Goal: Book appointment/travel/reservation

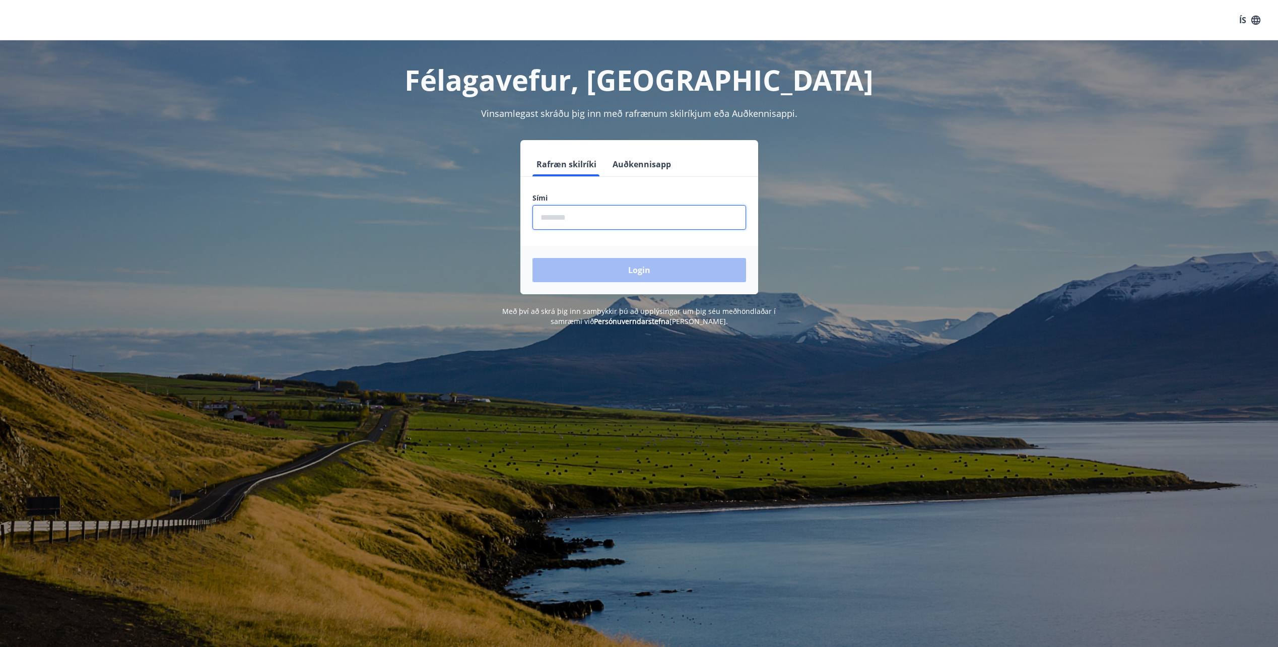
click at [600, 211] on input "phone" at bounding box center [639, 217] width 214 height 25
type input "********"
click at [583, 264] on button "Login" at bounding box center [639, 270] width 214 height 24
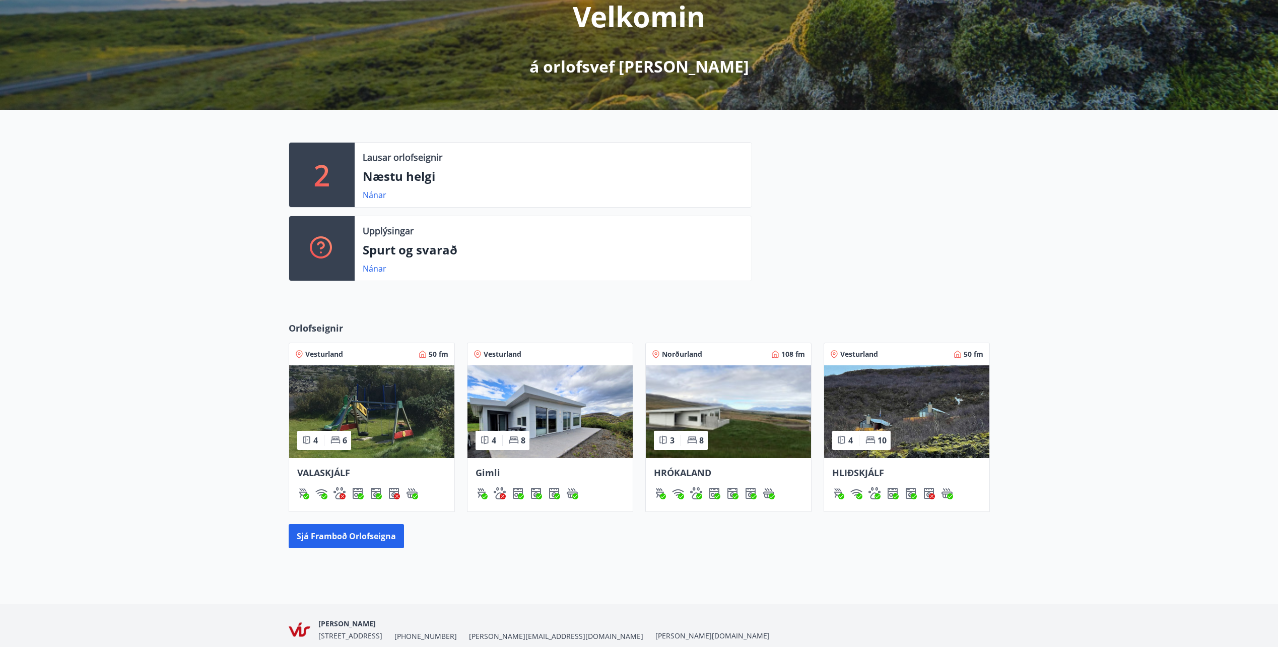
scroll to position [151, 0]
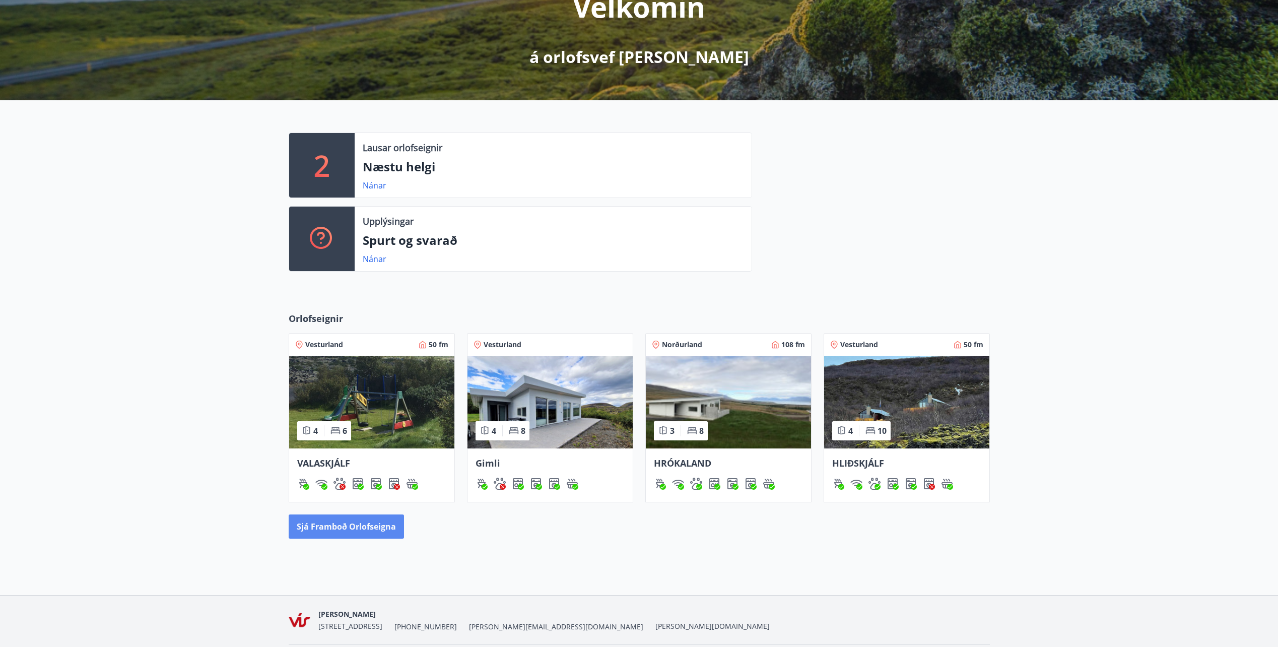
click at [370, 529] on button "Sjá framboð orlofseigna" at bounding box center [346, 526] width 115 height 24
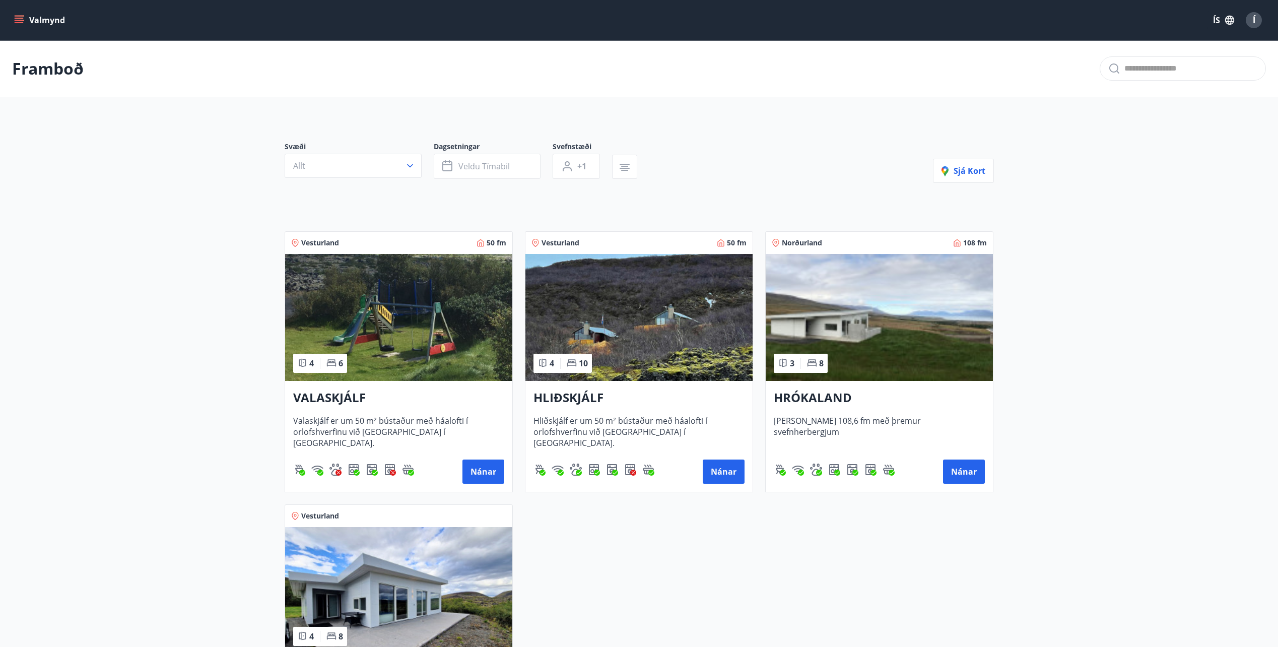
scroll to position [151, 0]
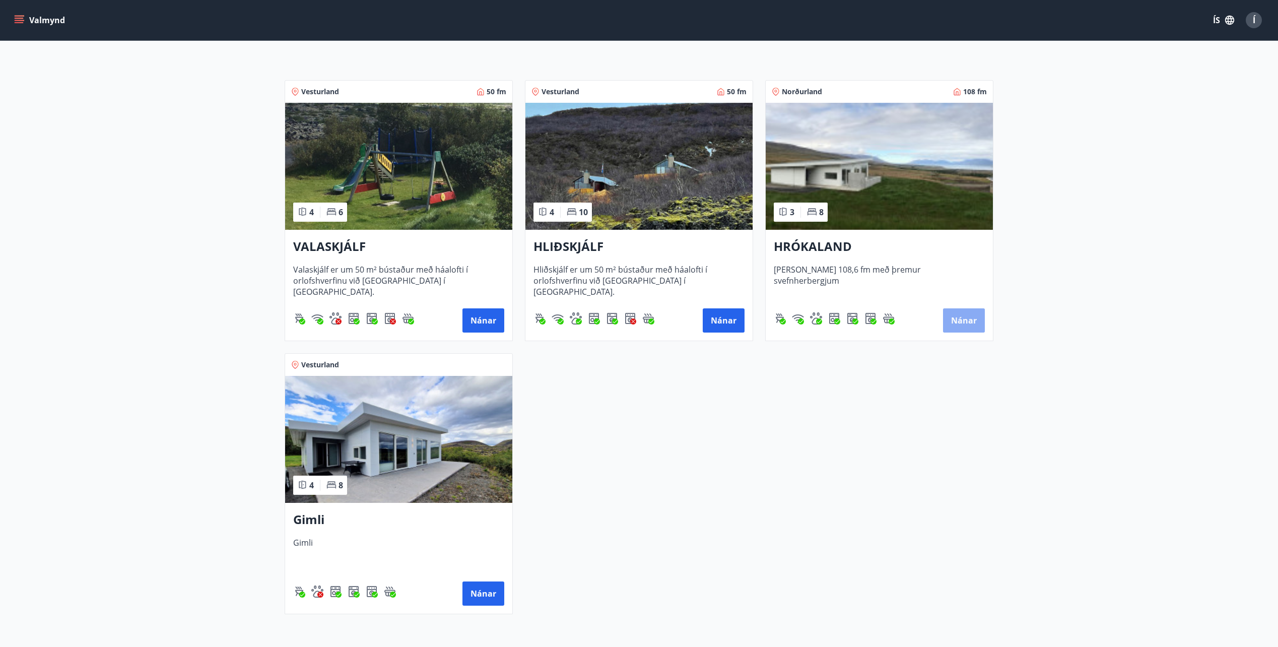
click at [960, 318] on button "Nánar" at bounding box center [964, 320] width 42 height 24
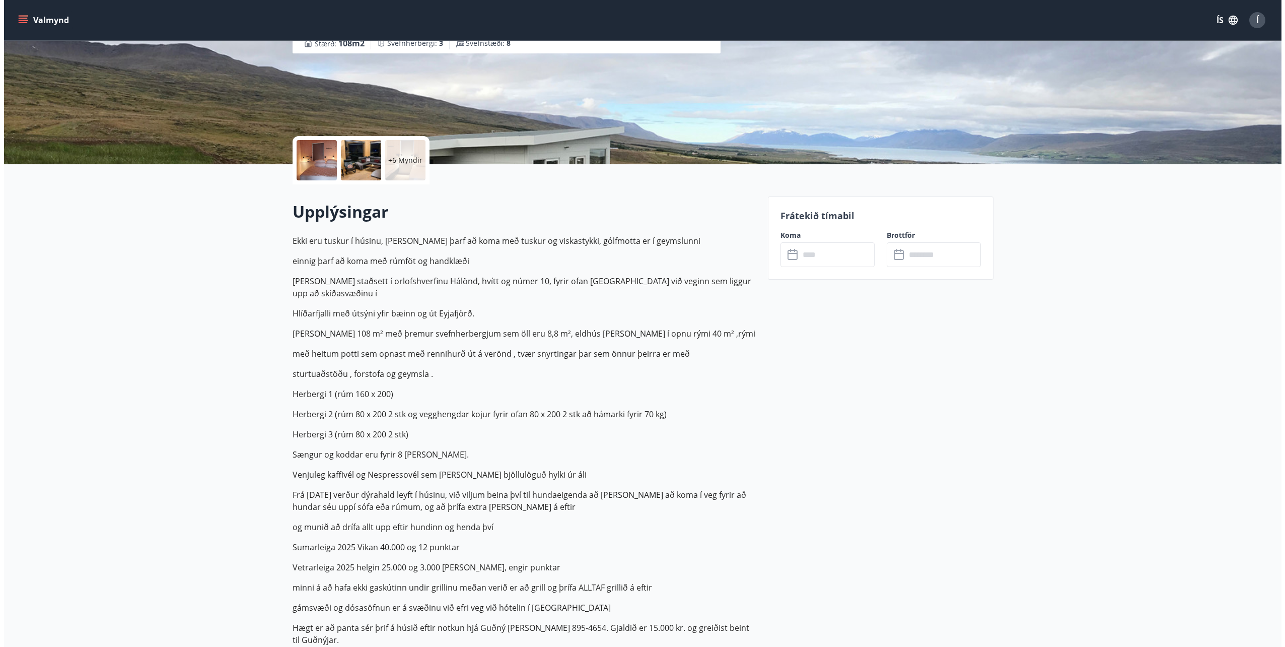
scroll to position [151, 0]
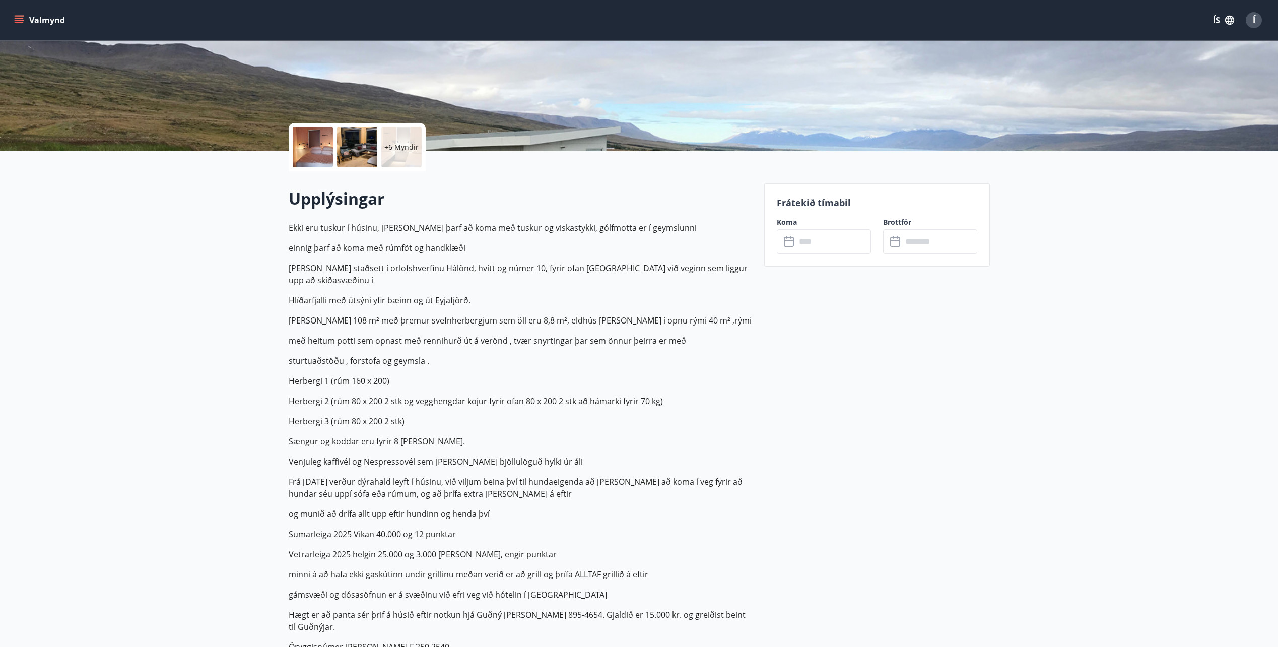
click at [823, 243] on input "text" at bounding box center [833, 241] width 75 height 25
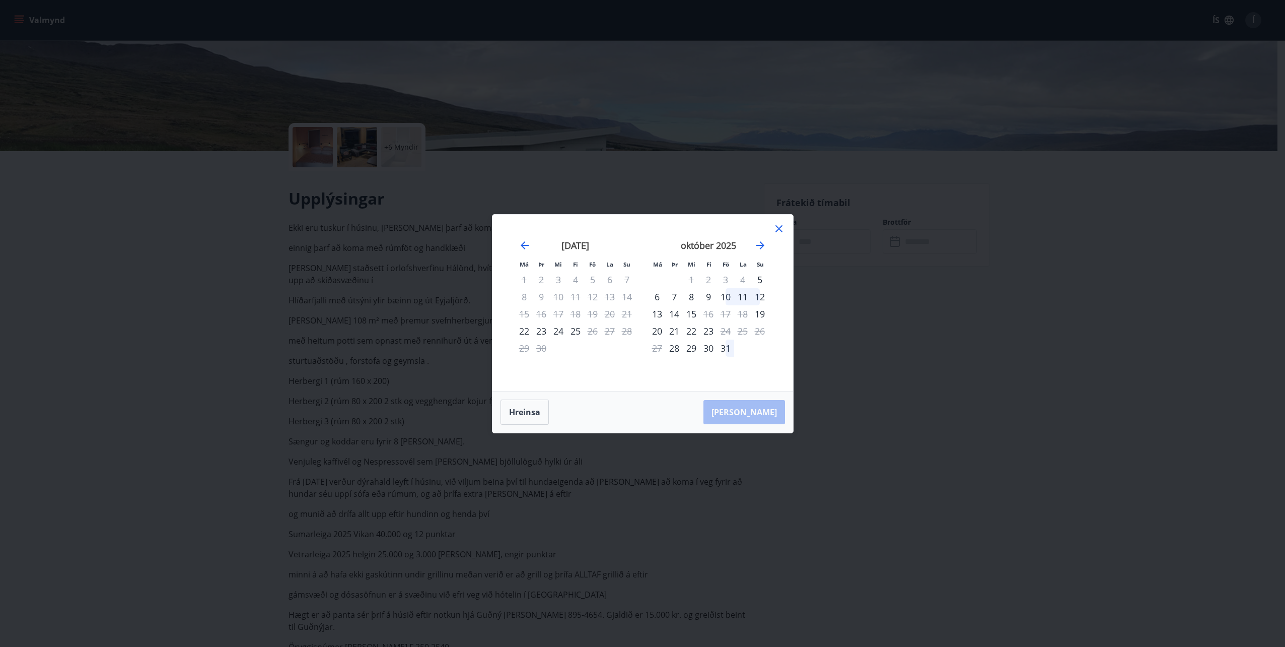
drag, startPoint x: 726, startPoint y: 294, endPoint x: 762, endPoint y: 296, distance: 35.9
click at [726, 294] on div "10" at bounding box center [725, 296] width 17 height 17
click at [763, 296] on div "12" at bounding box center [760, 296] width 17 height 17
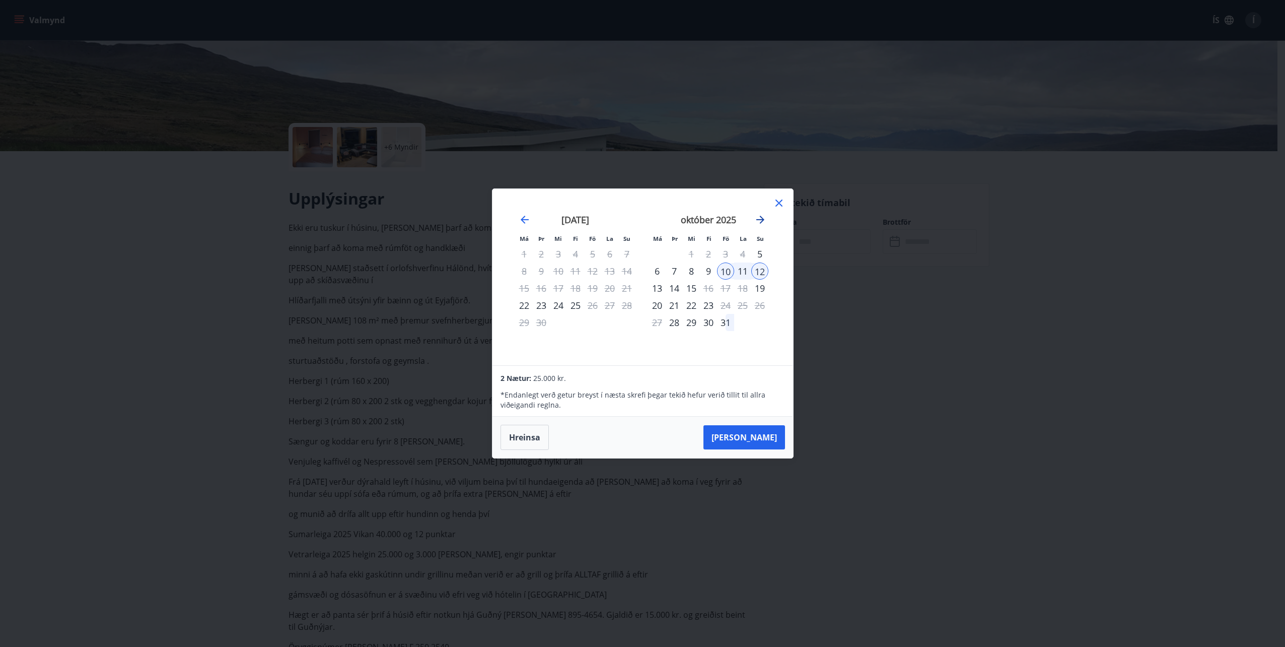
click at [762, 218] on icon "Move forward to switch to the next month." at bounding box center [761, 220] width 8 height 8
click at [523, 218] on icon "Move backward to switch to the previous month." at bounding box center [525, 220] width 8 height 8
click at [780, 202] on icon at bounding box center [779, 203] width 12 height 12
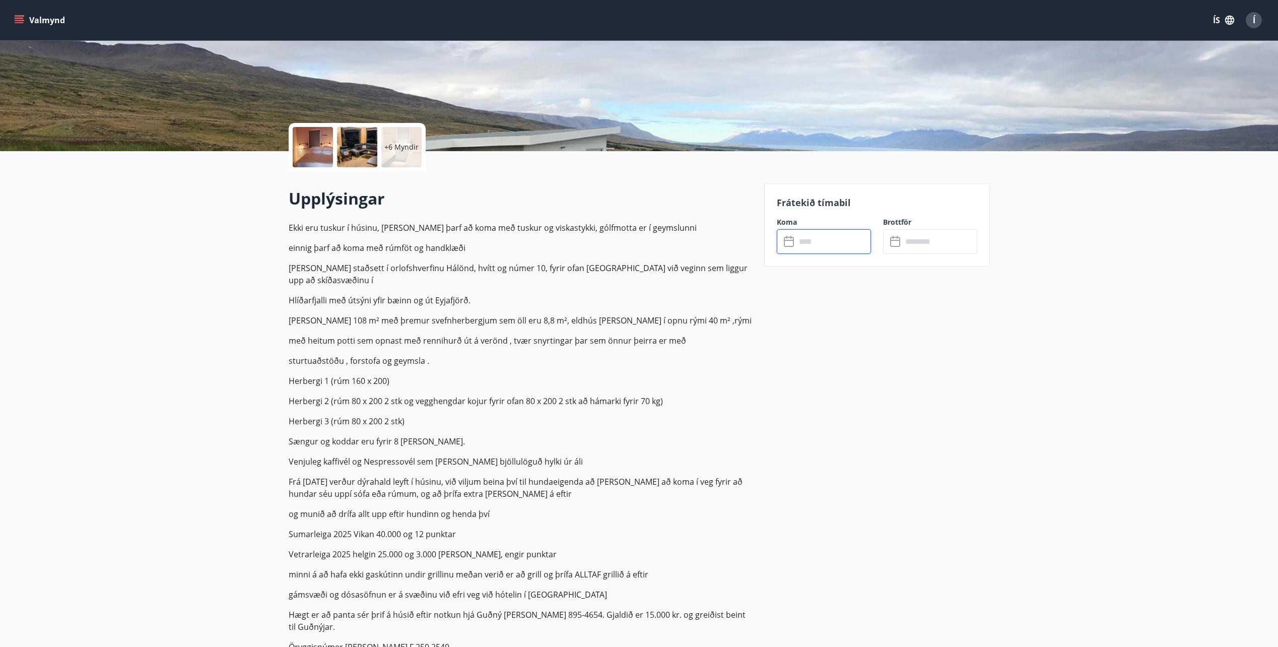
click at [409, 143] on p "+6 Myndir" at bounding box center [401, 147] width 34 height 10
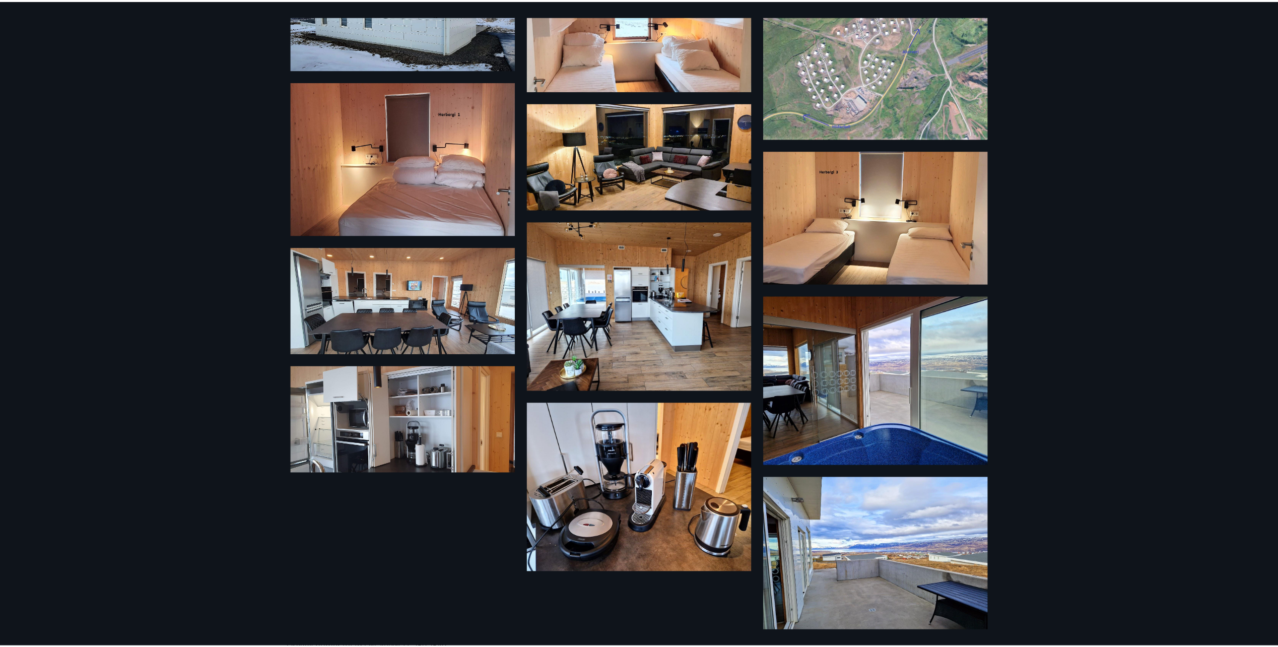
scroll to position [113, 0]
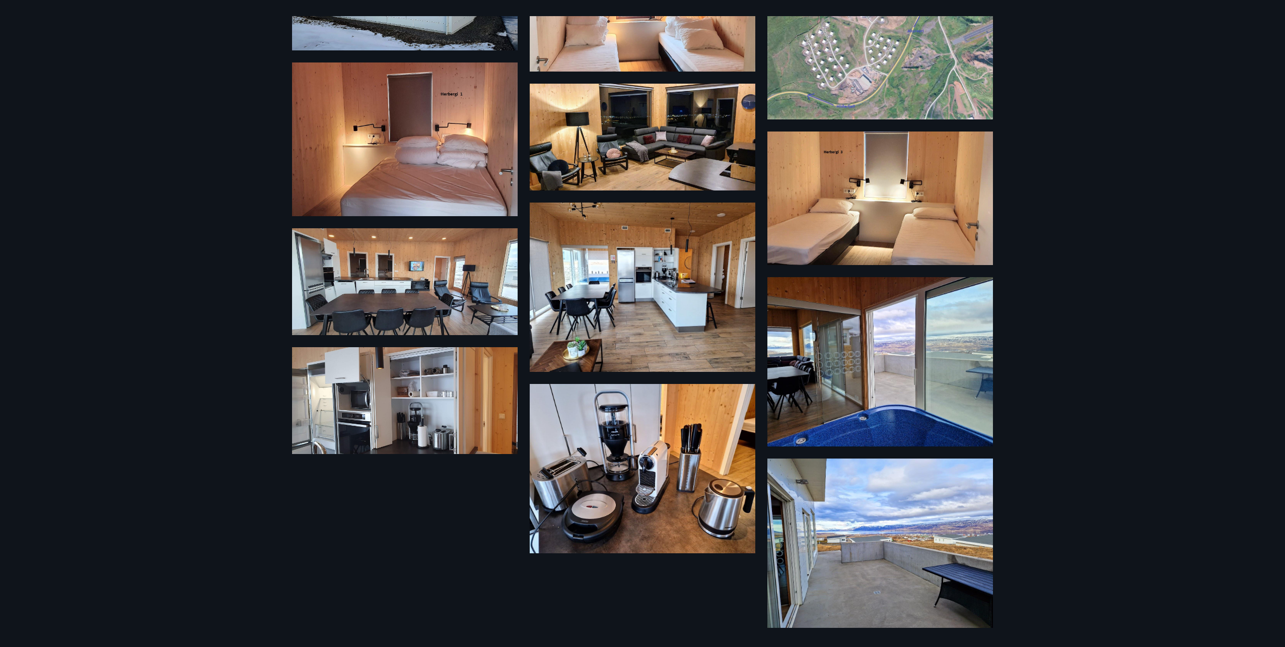
click at [874, 518] on img at bounding box center [881, 542] width 226 height 169
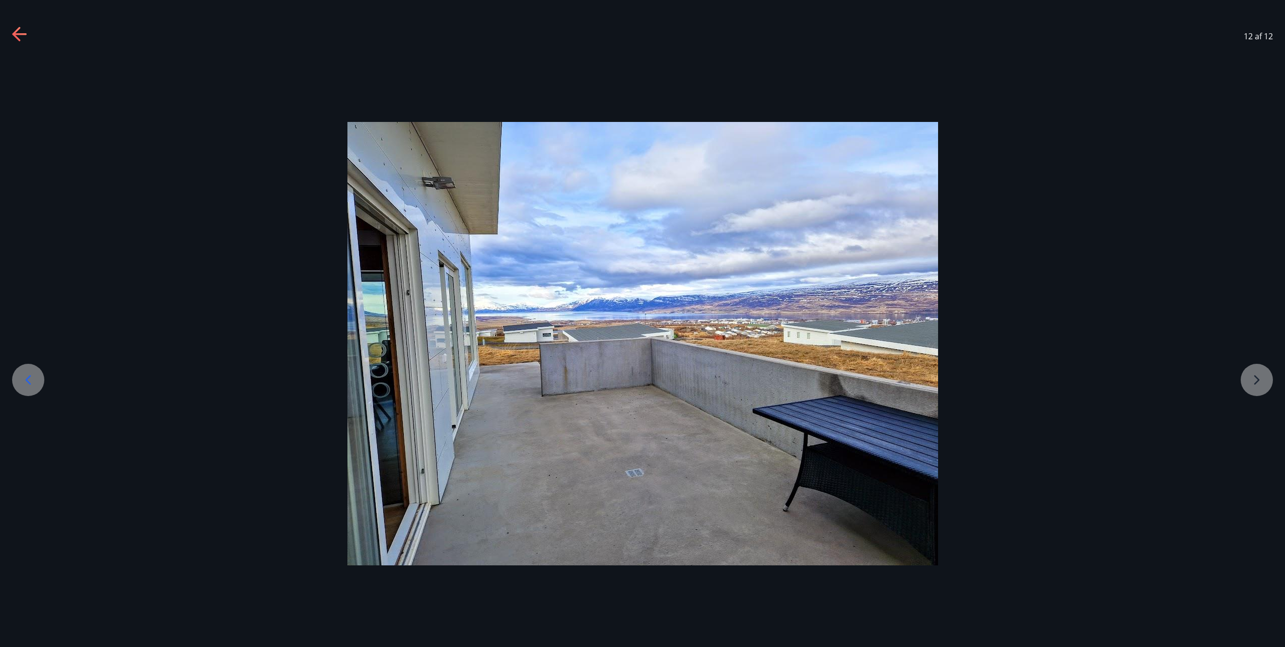
click at [22, 378] on icon at bounding box center [28, 380] width 16 height 16
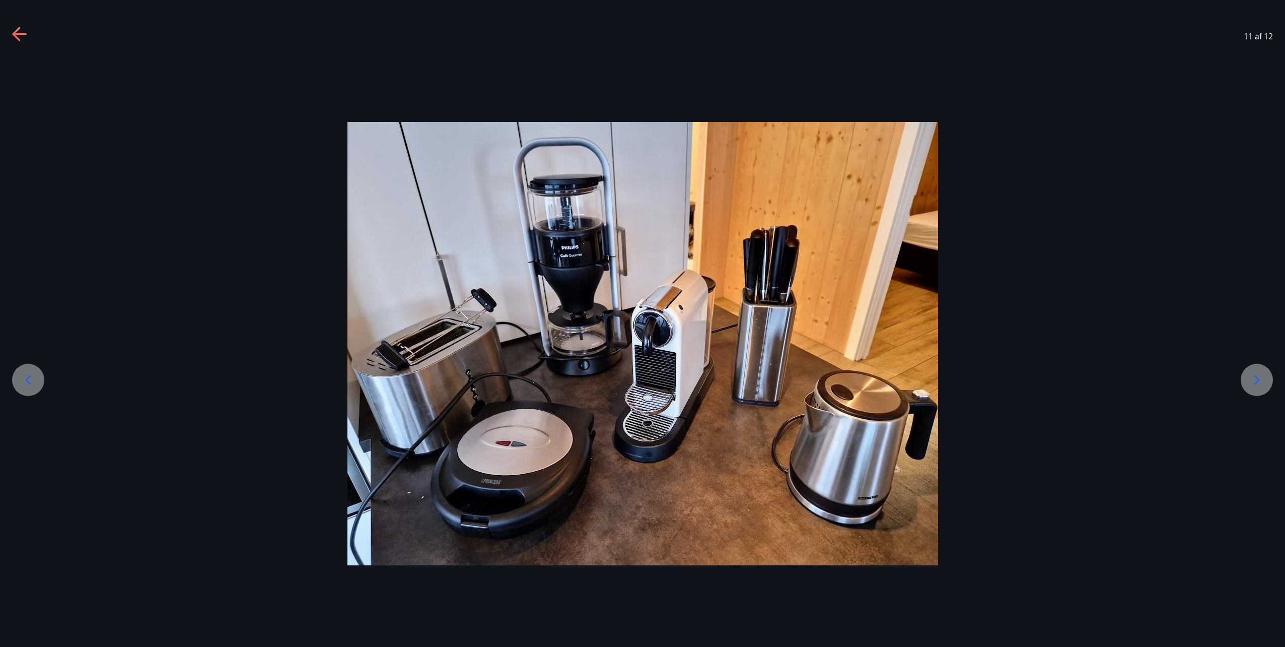
click at [22, 378] on icon at bounding box center [28, 380] width 16 height 16
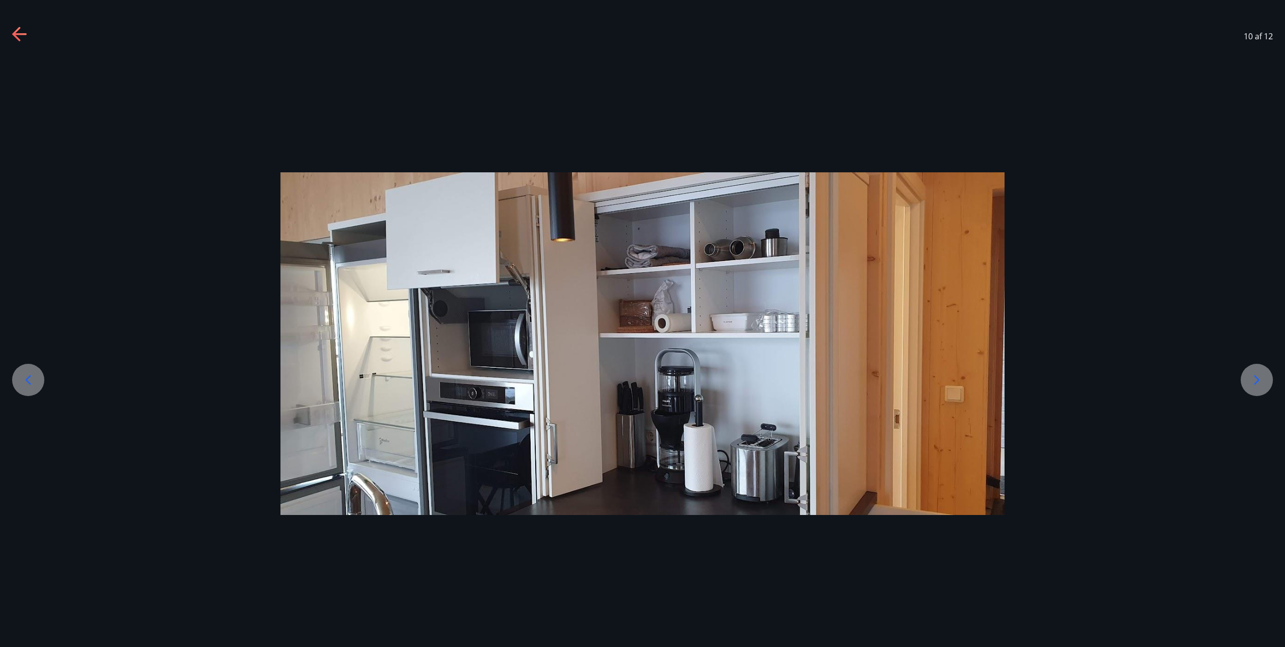
click at [22, 378] on icon at bounding box center [28, 380] width 16 height 16
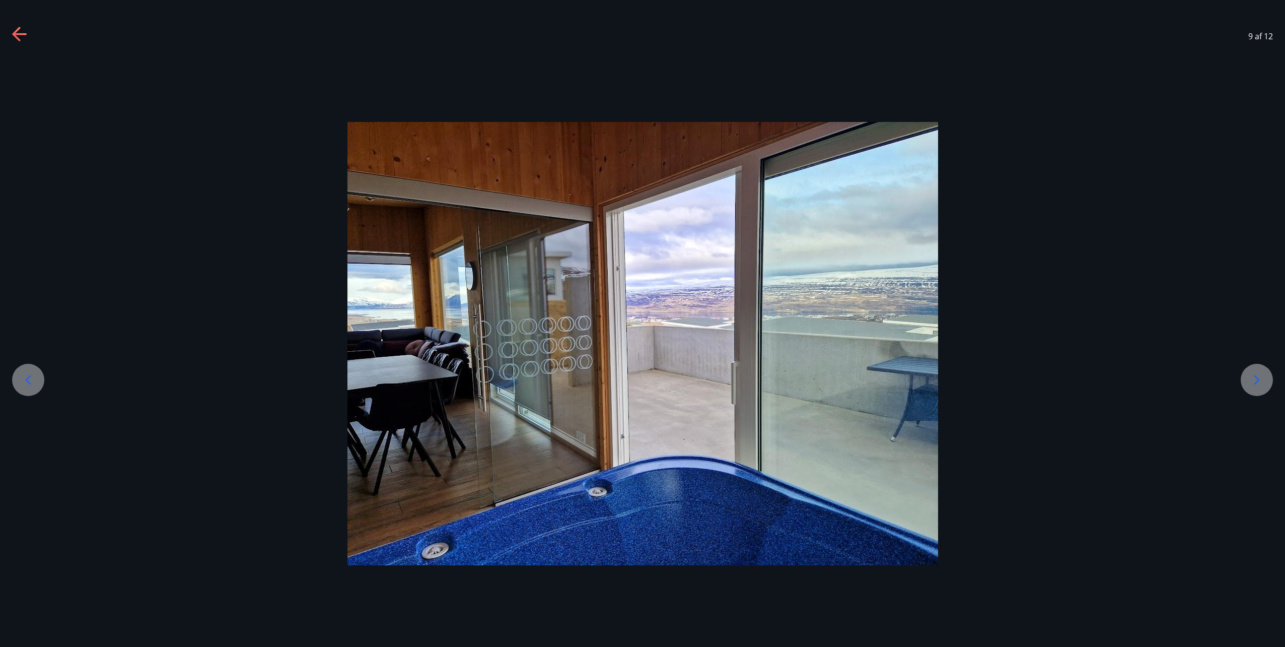
click at [22, 378] on icon at bounding box center [28, 380] width 16 height 16
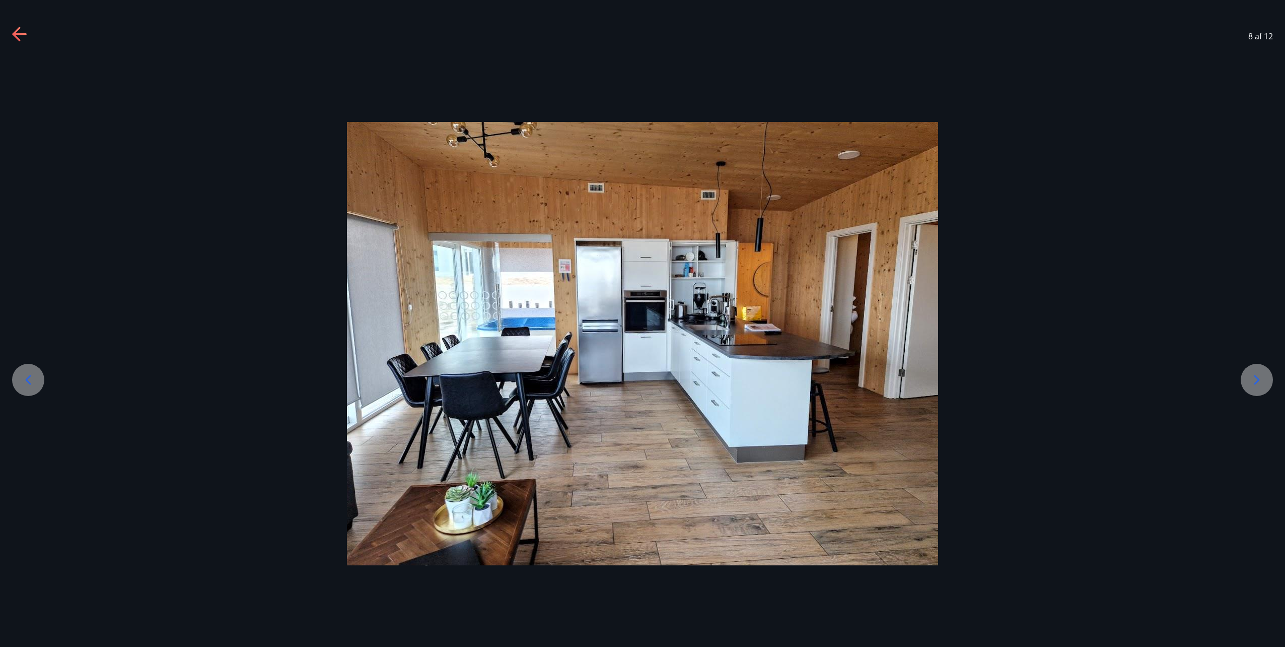
click at [22, 378] on icon at bounding box center [28, 380] width 16 height 16
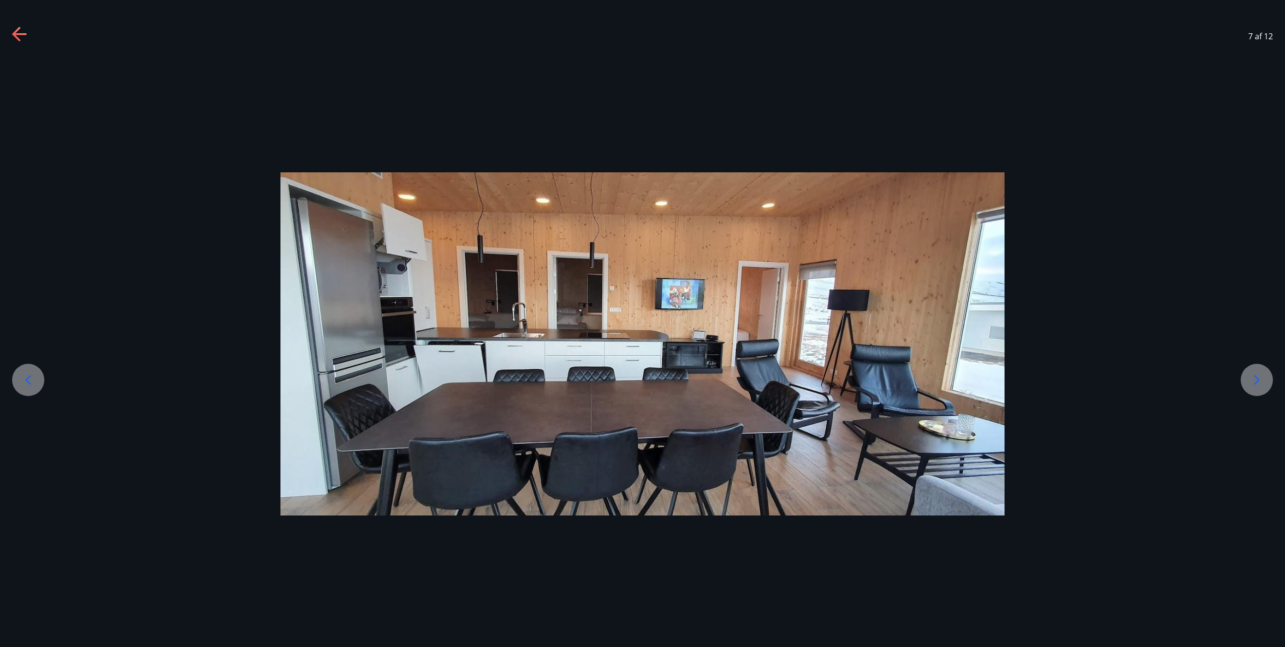
click at [22, 378] on icon at bounding box center [28, 380] width 16 height 16
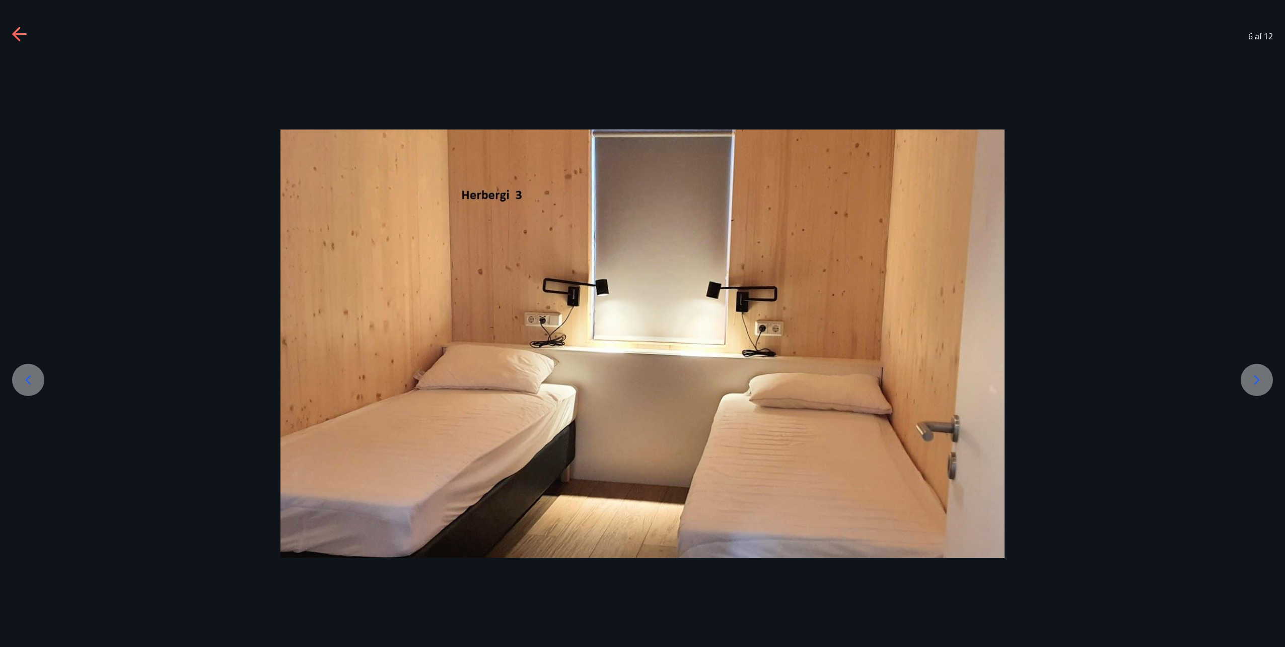
click at [22, 378] on icon at bounding box center [28, 380] width 16 height 16
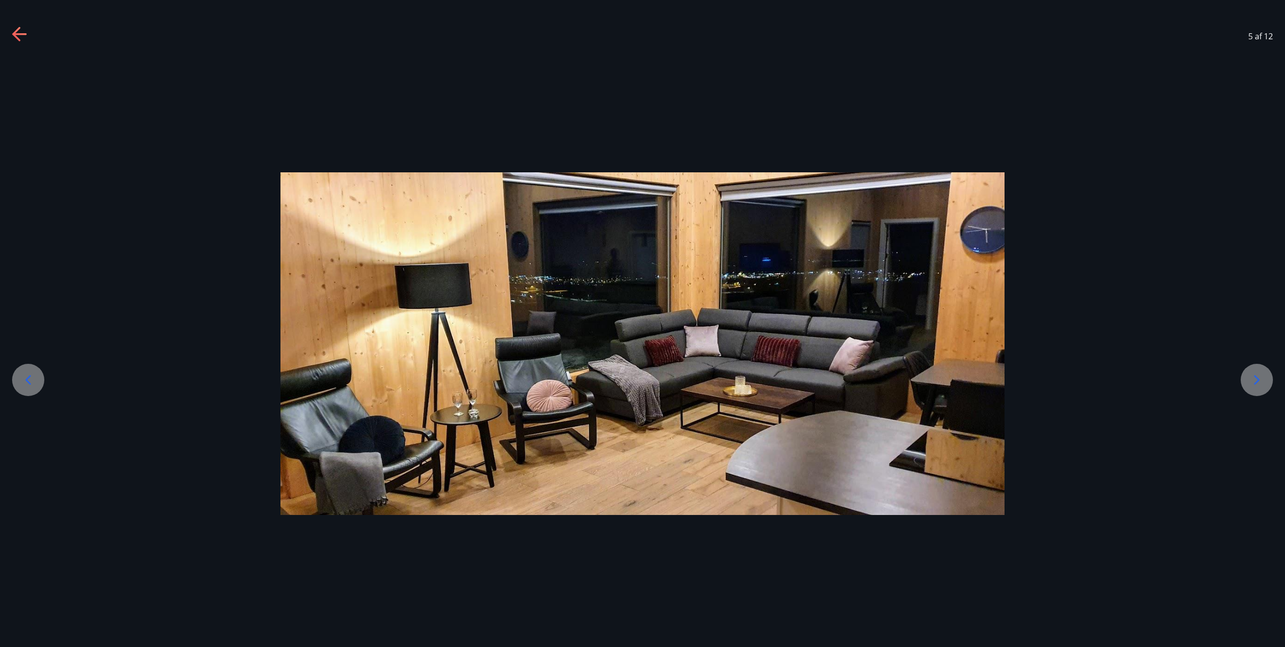
click at [22, 378] on icon at bounding box center [28, 380] width 16 height 16
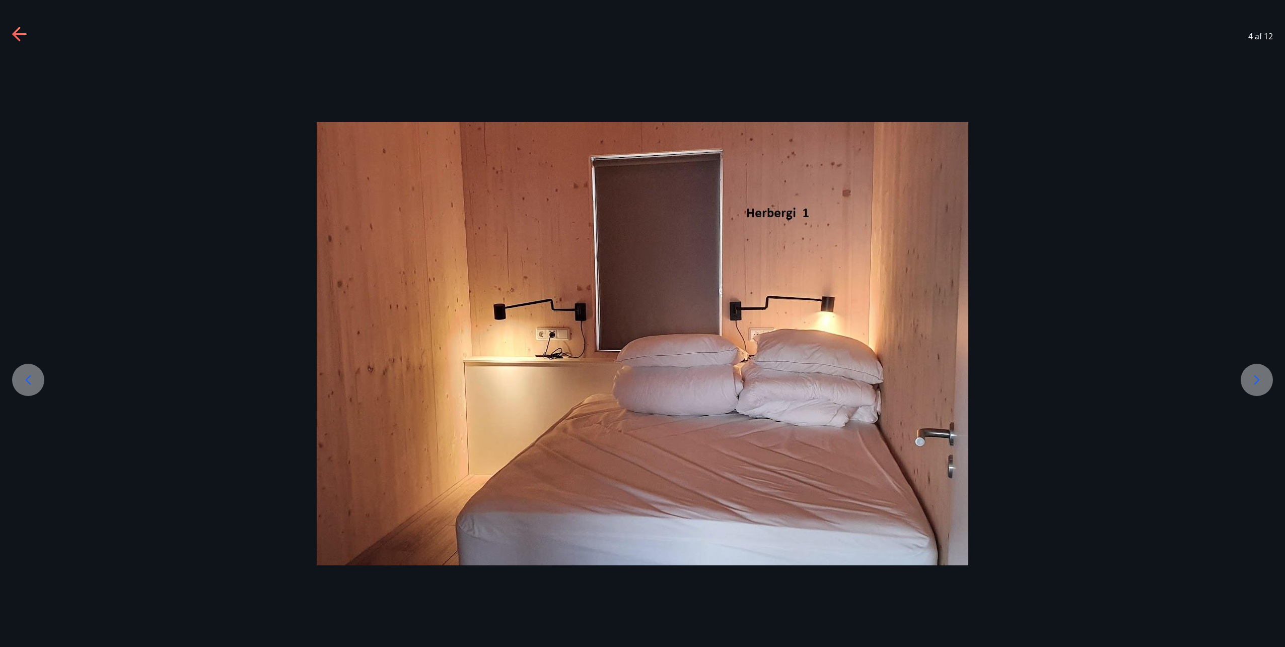
click at [22, 378] on icon at bounding box center [28, 380] width 16 height 16
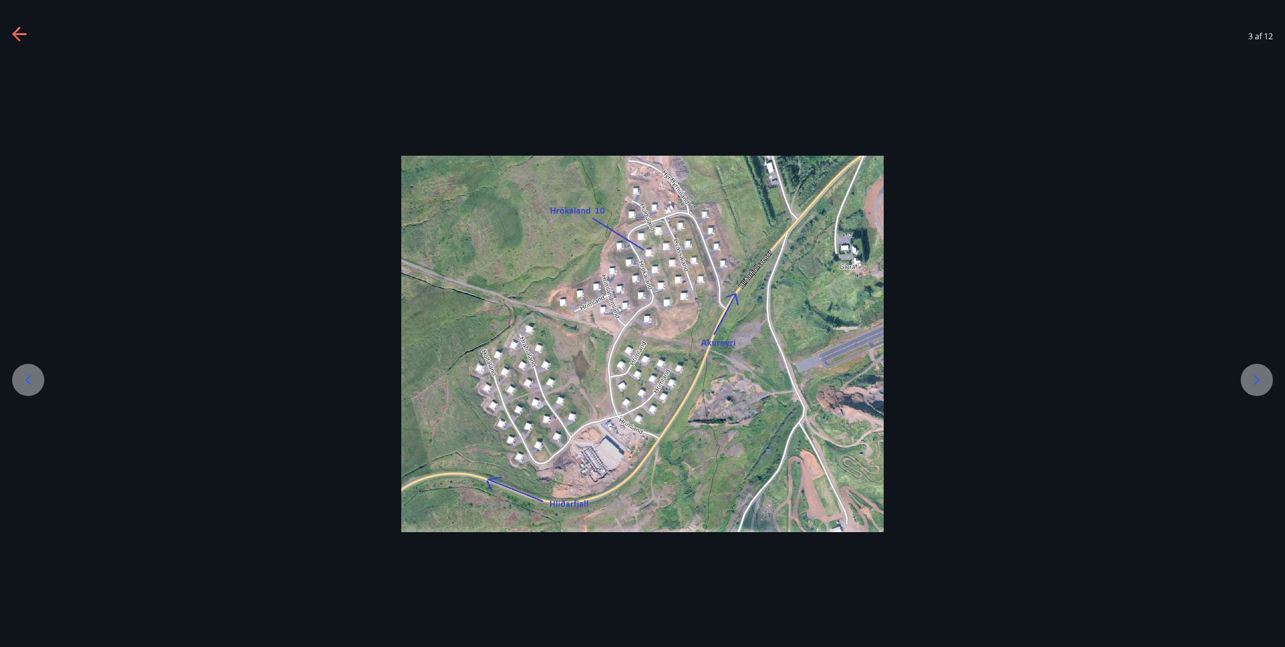
click at [22, 378] on icon at bounding box center [28, 380] width 16 height 16
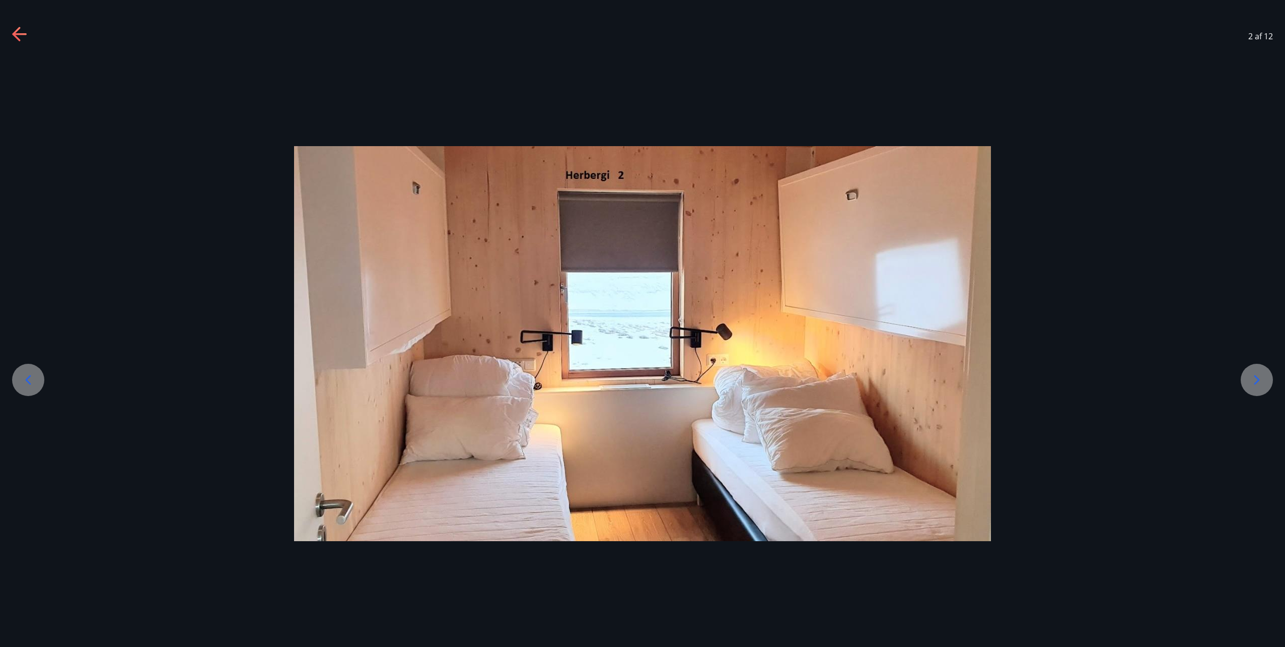
click at [22, 378] on icon at bounding box center [28, 380] width 16 height 16
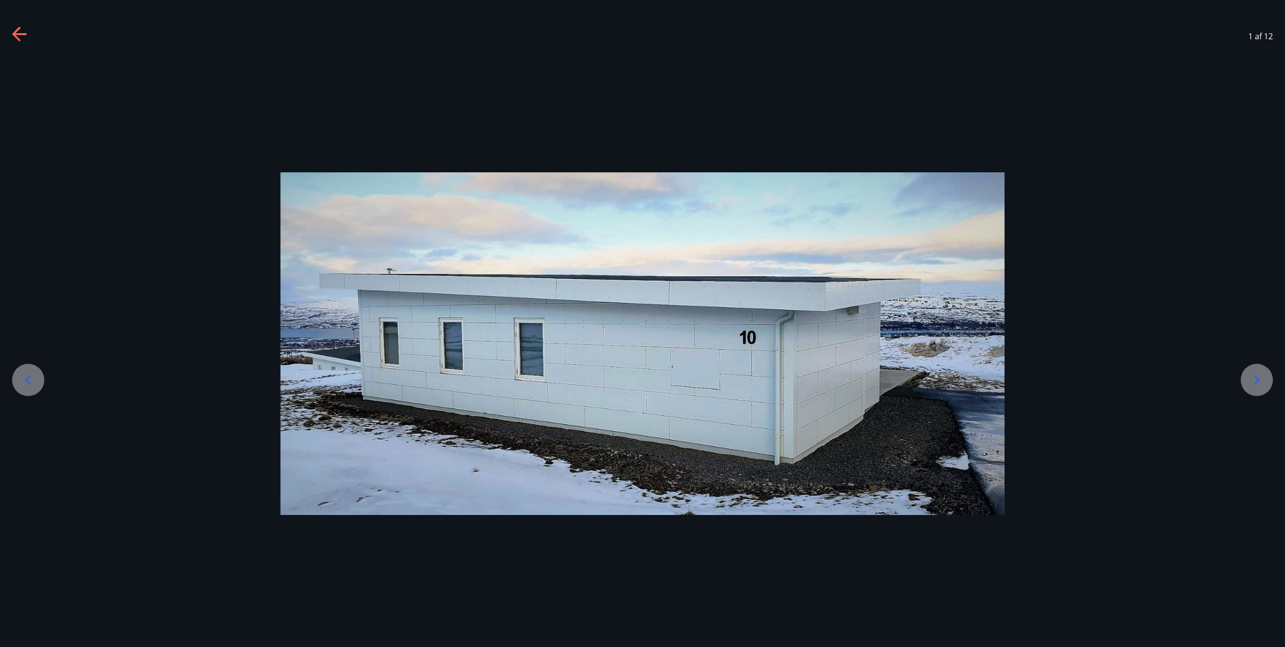
click at [22, 378] on icon at bounding box center [28, 380] width 16 height 16
click at [22, 379] on icon at bounding box center [28, 380] width 16 height 16
click at [26, 385] on icon at bounding box center [28, 380] width 16 height 16
click at [976, 82] on div at bounding box center [642, 343] width 1285 height 574
click at [21, 32] on icon at bounding box center [20, 35] width 16 height 16
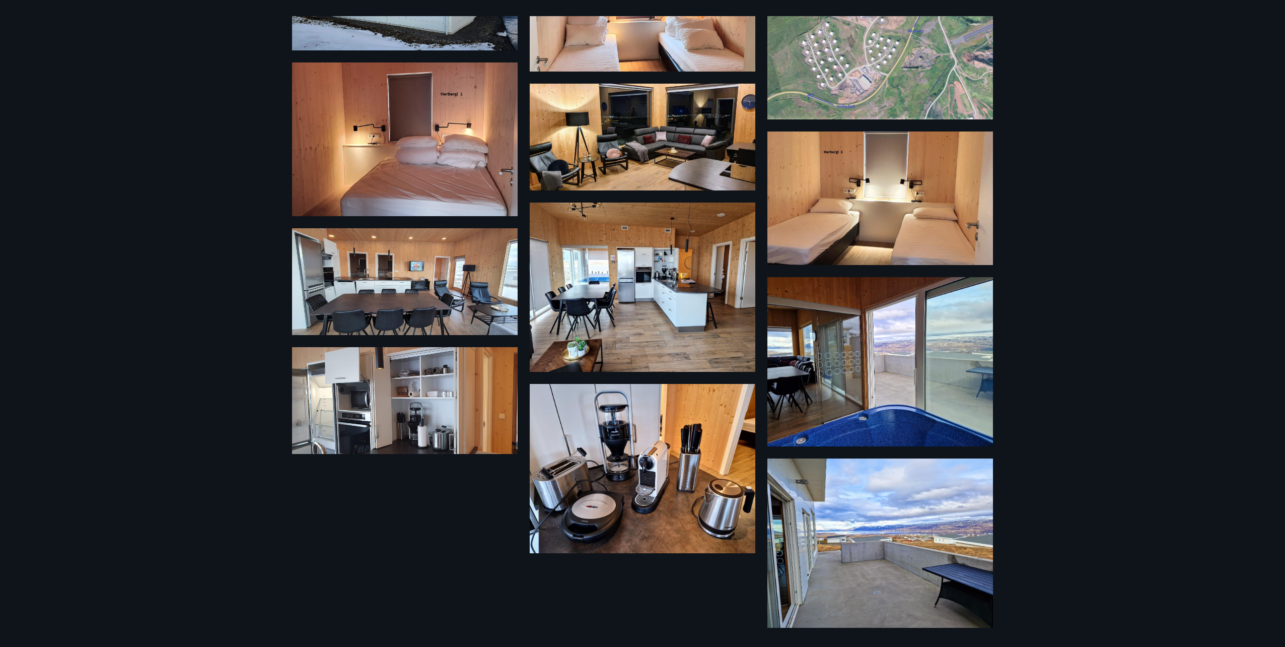
click at [132, 368] on div "12 Myndir" at bounding box center [642, 323] width 1285 height 647
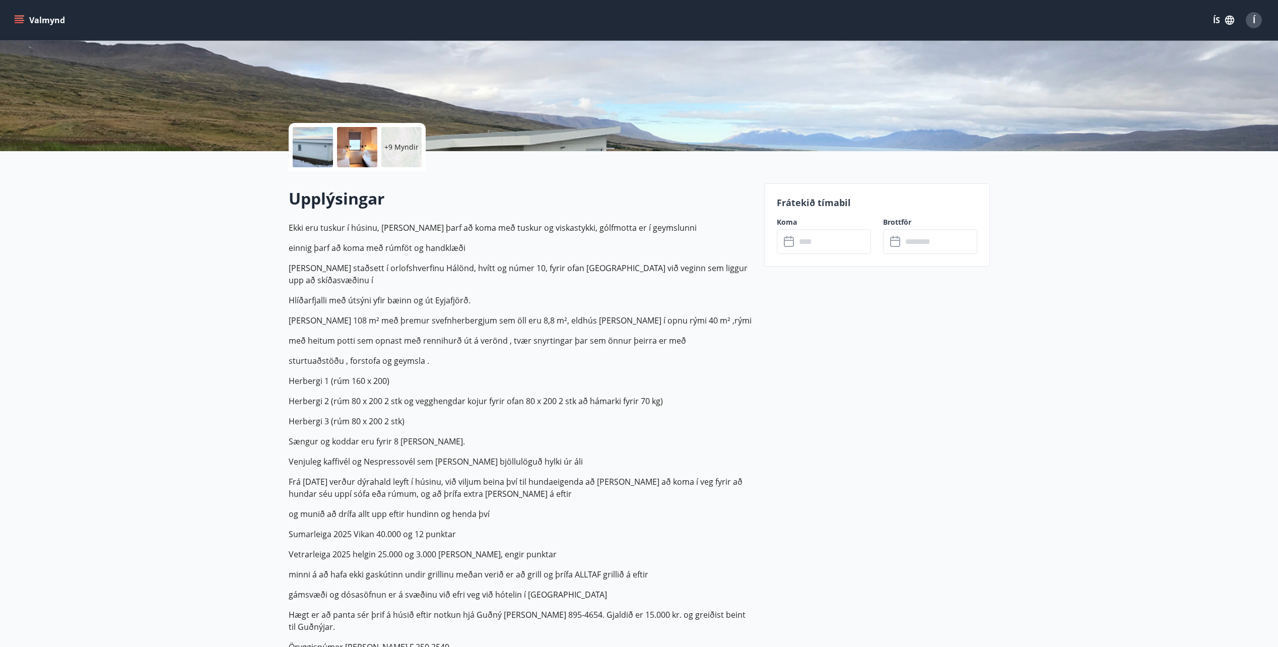
click at [398, 147] on p "+9 Myndir" at bounding box center [401, 147] width 34 height 10
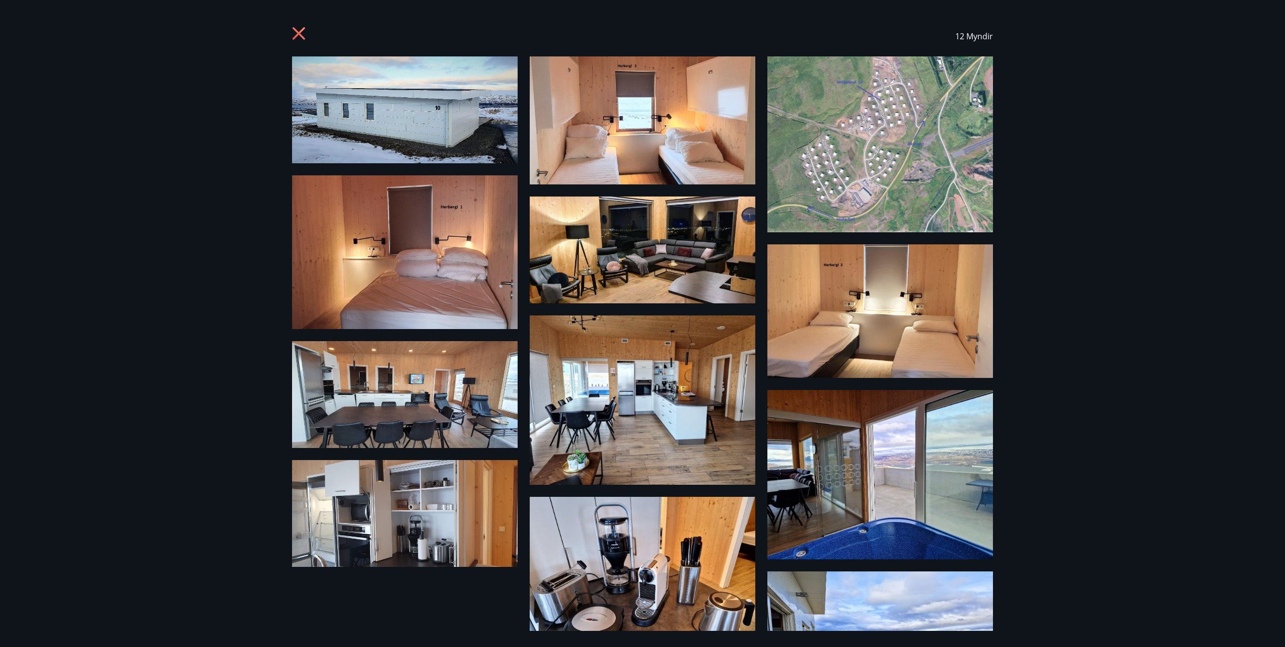
click at [297, 27] on icon at bounding box center [300, 35] width 16 height 16
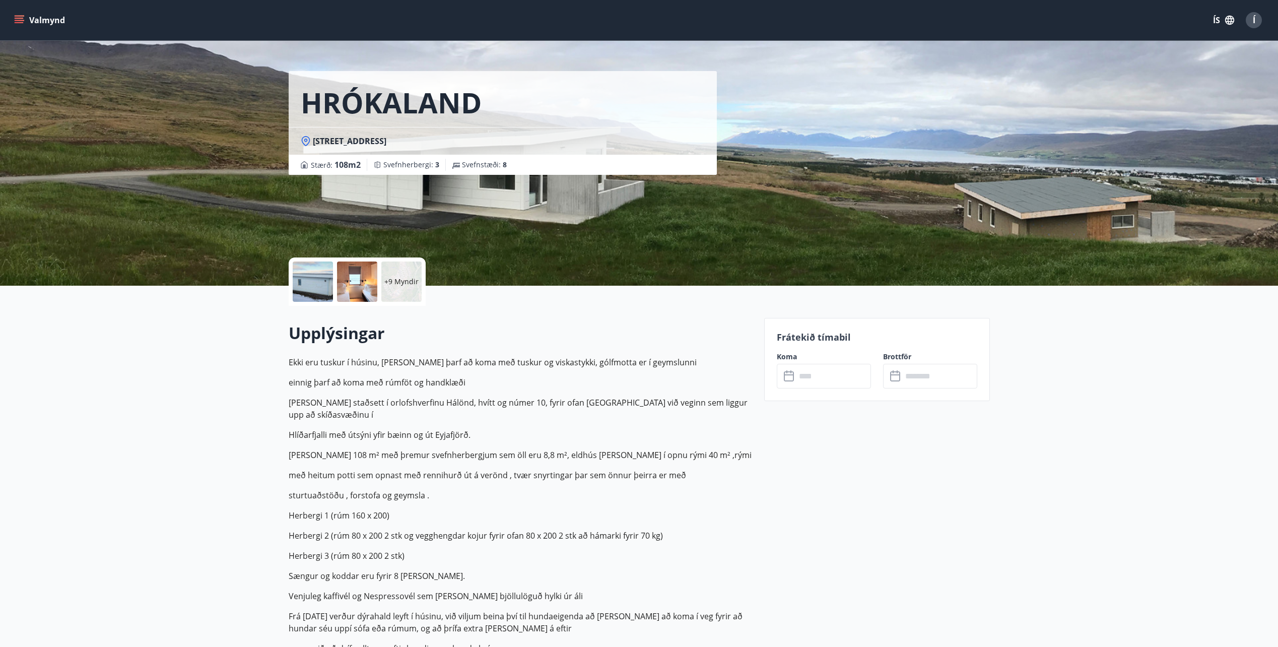
scroll to position [0, 0]
